Goal: Task Accomplishment & Management: Manage account settings

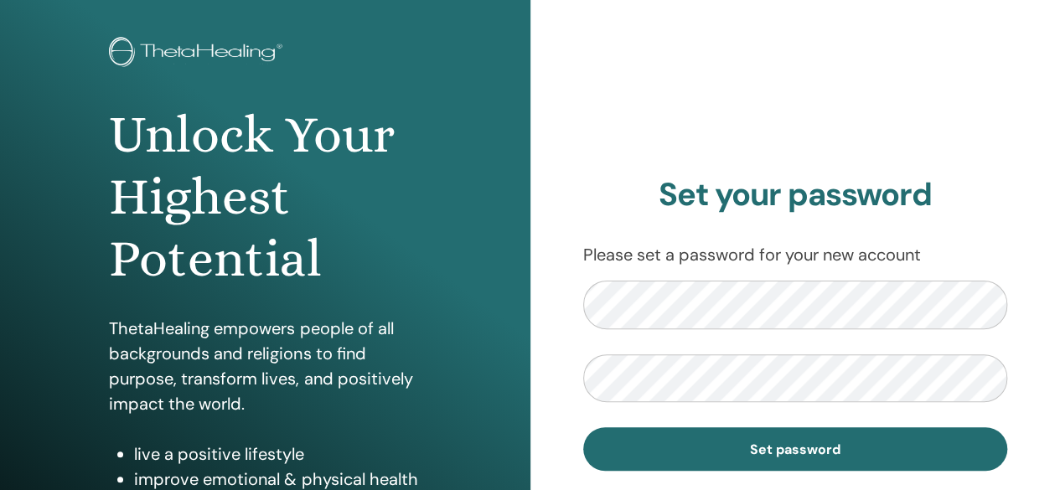
scroll to position [96, 0]
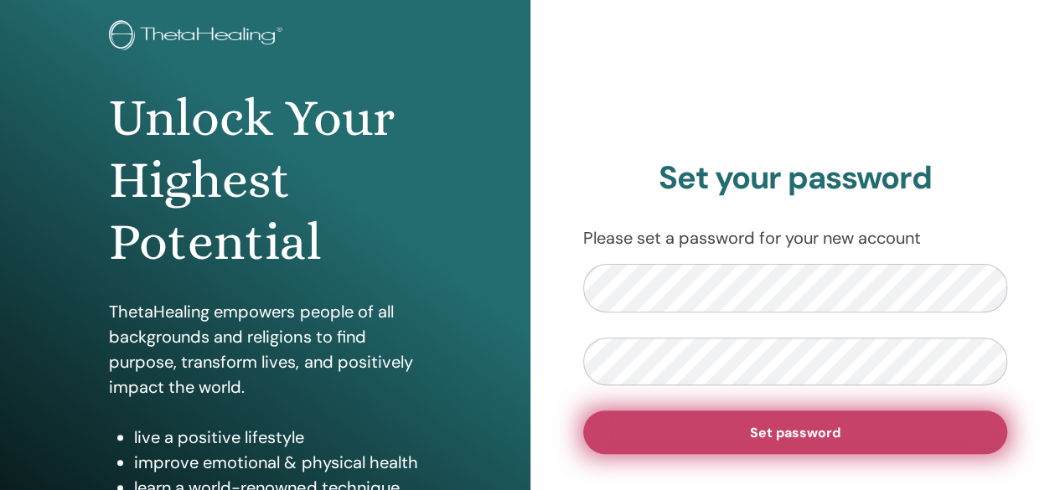
click at [768, 430] on span "Set password" at bounding box center [795, 433] width 90 height 18
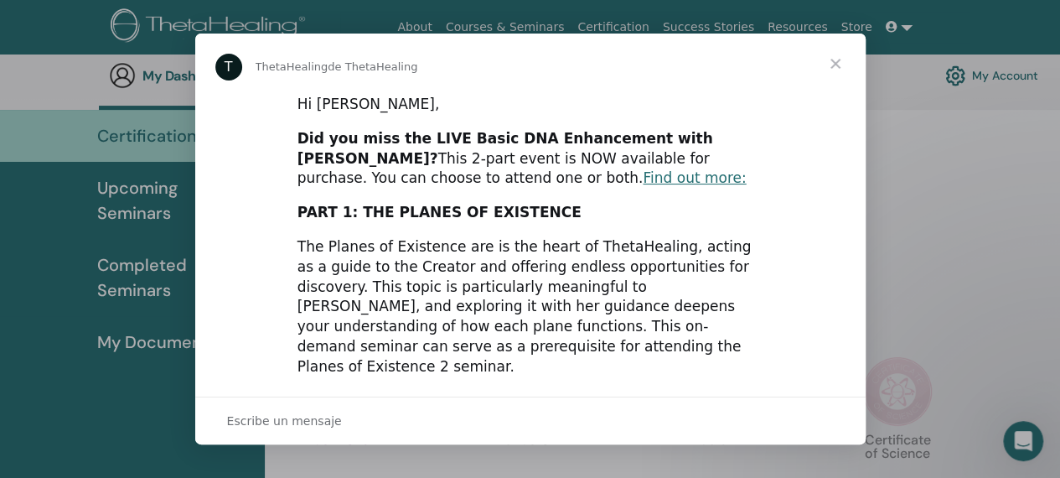
click at [835, 65] on span "Cerrar" at bounding box center [835, 64] width 60 height 60
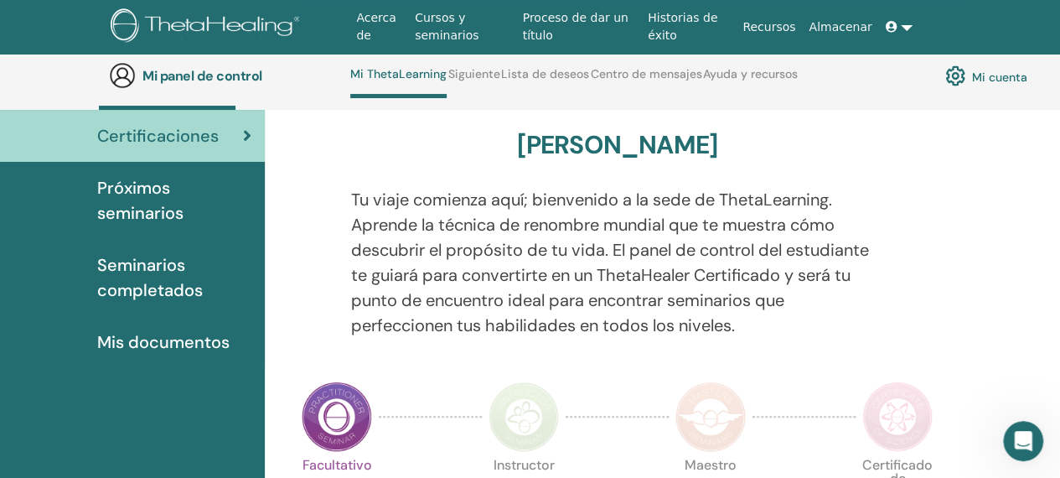
click at [315, 136] on div "[PERSON_NAME]" at bounding box center [617, 148] width 644 height 37
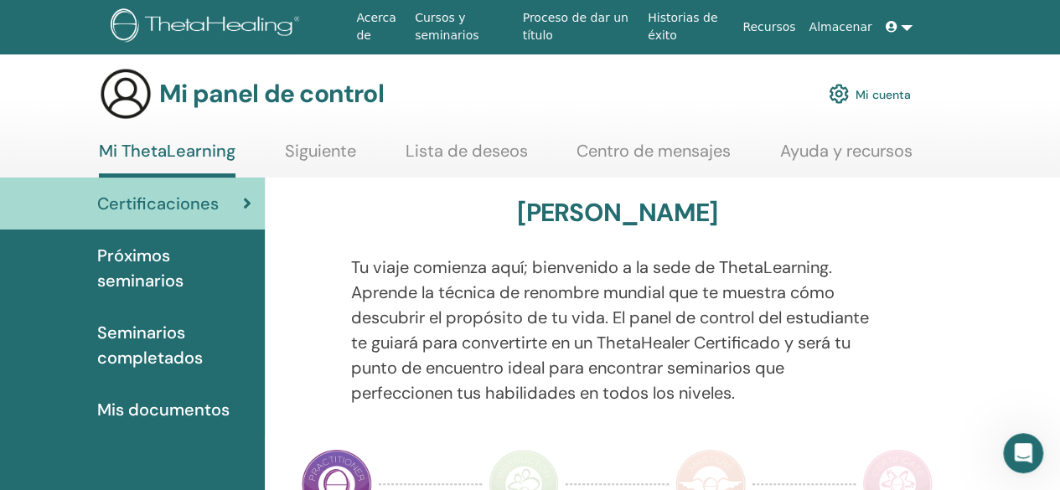
scroll to position [4, 0]
